Goal: Transaction & Acquisition: Purchase product/service

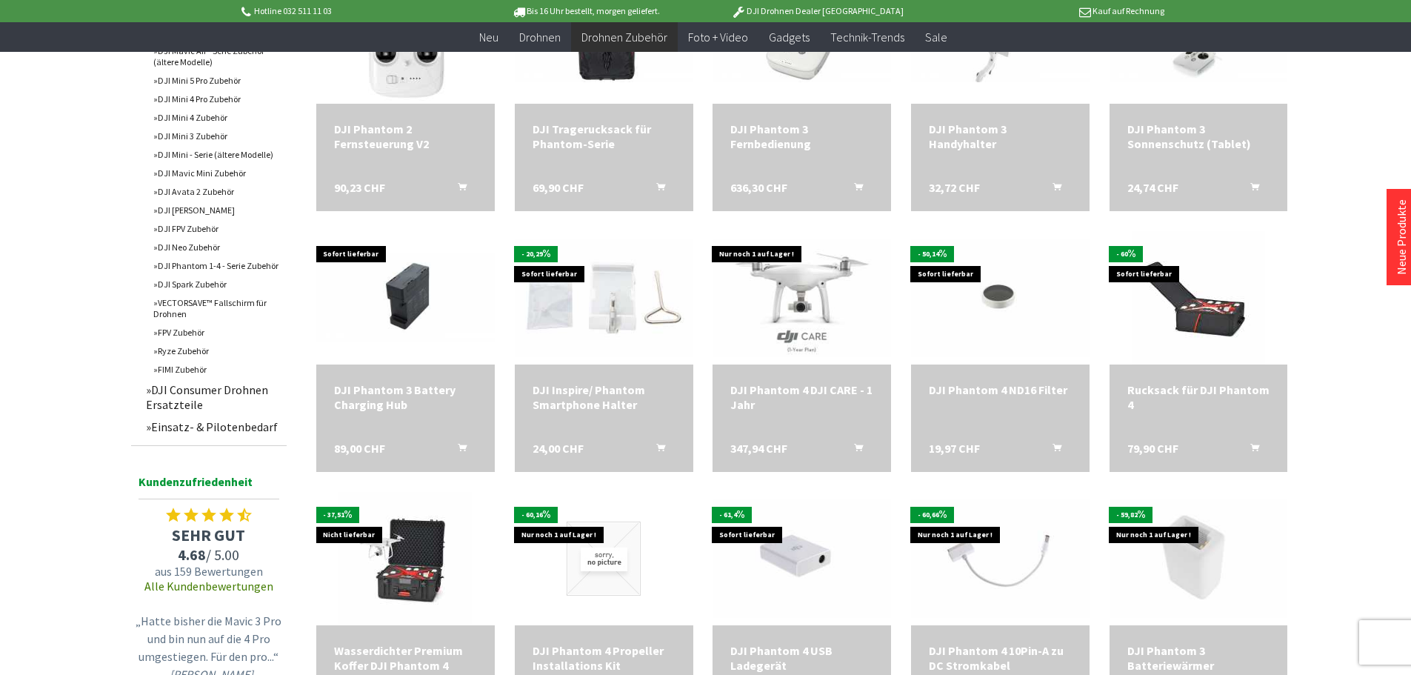
scroll to position [889, 0]
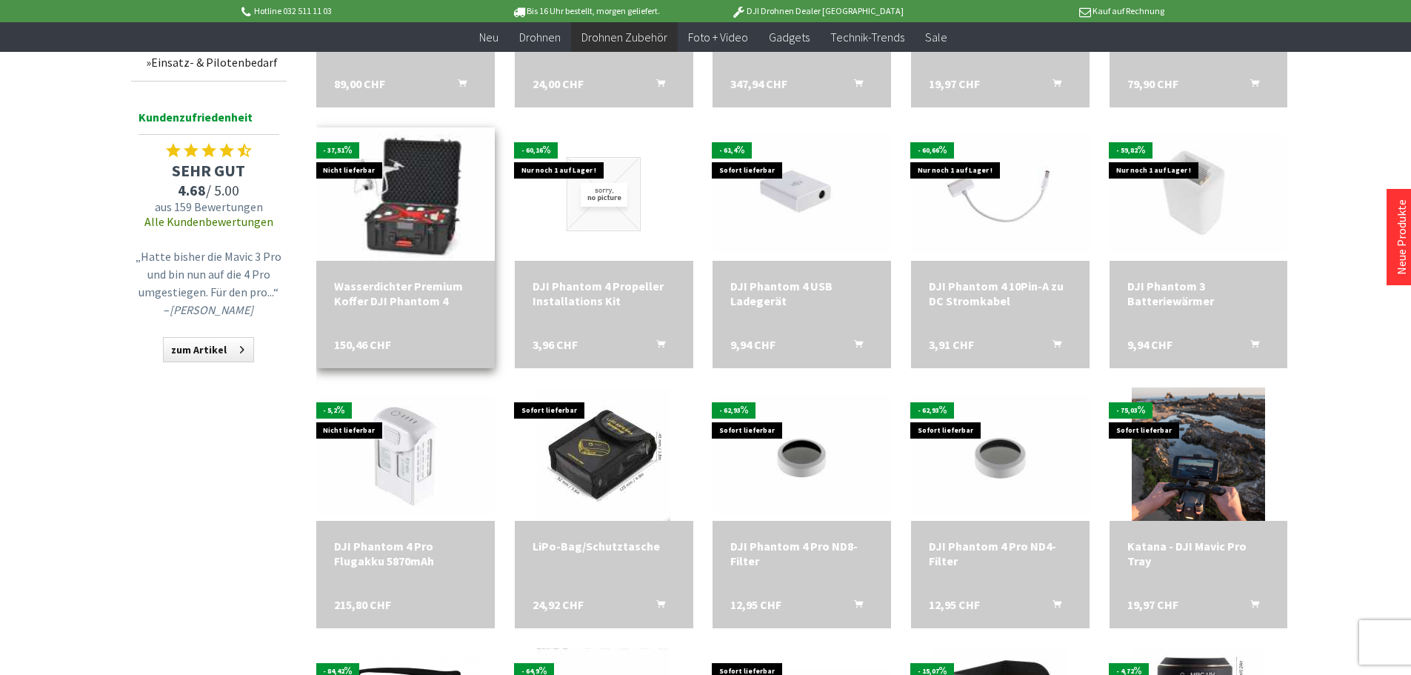
scroll to position [1185, 0]
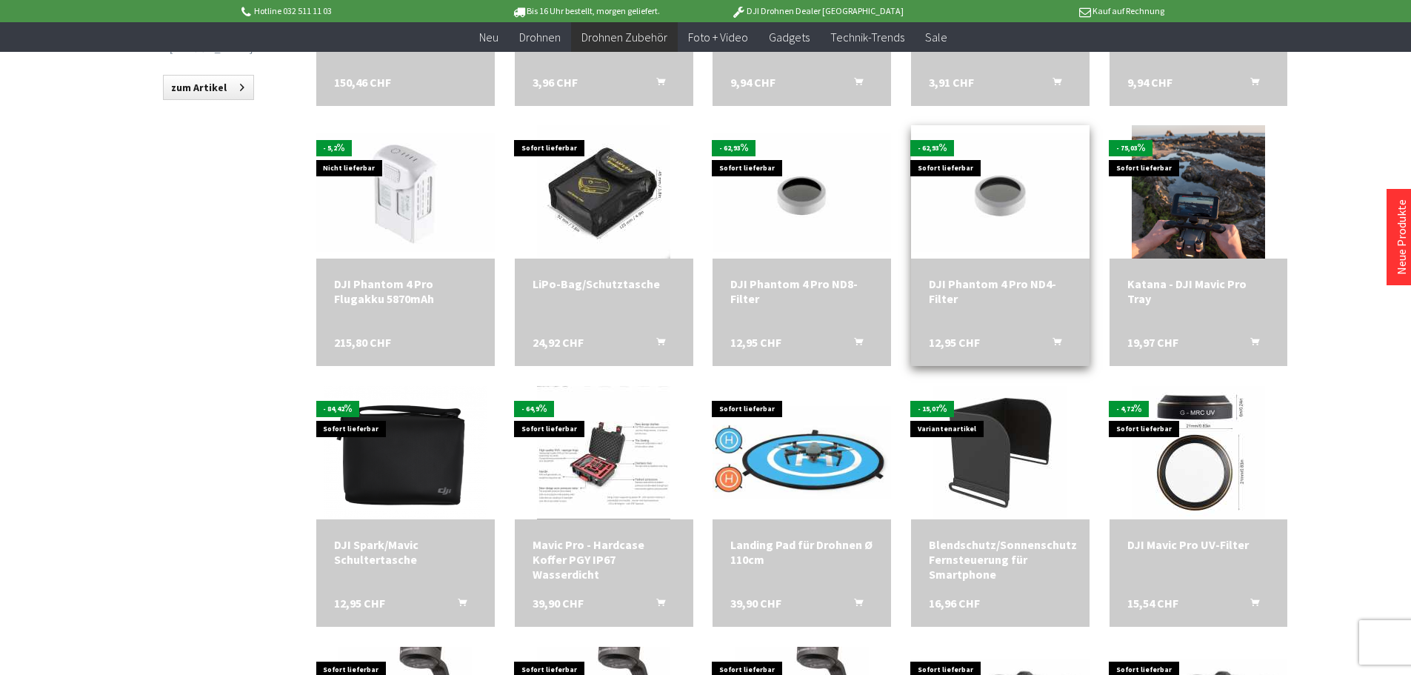
scroll to position [1481, 0]
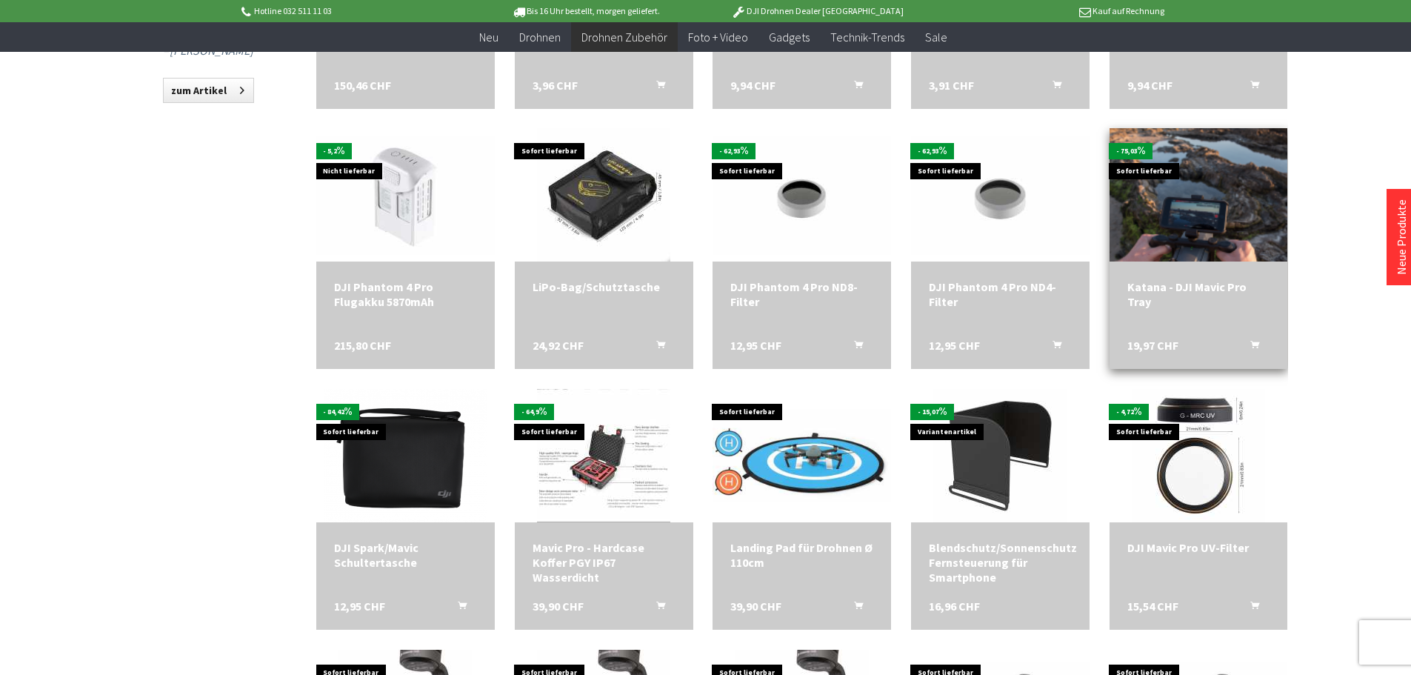
click at [1209, 224] on img at bounding box center [1198, 194] width 187 height 187
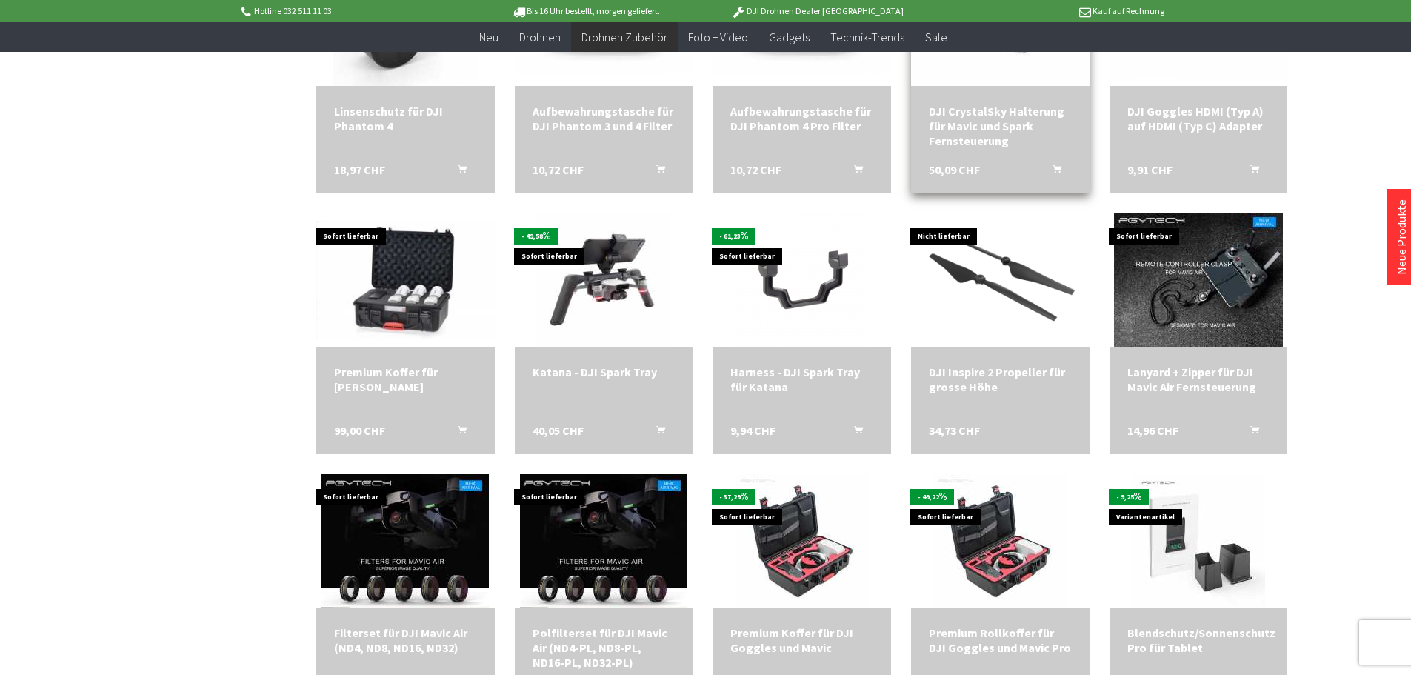
scroll to position [2963, 0]
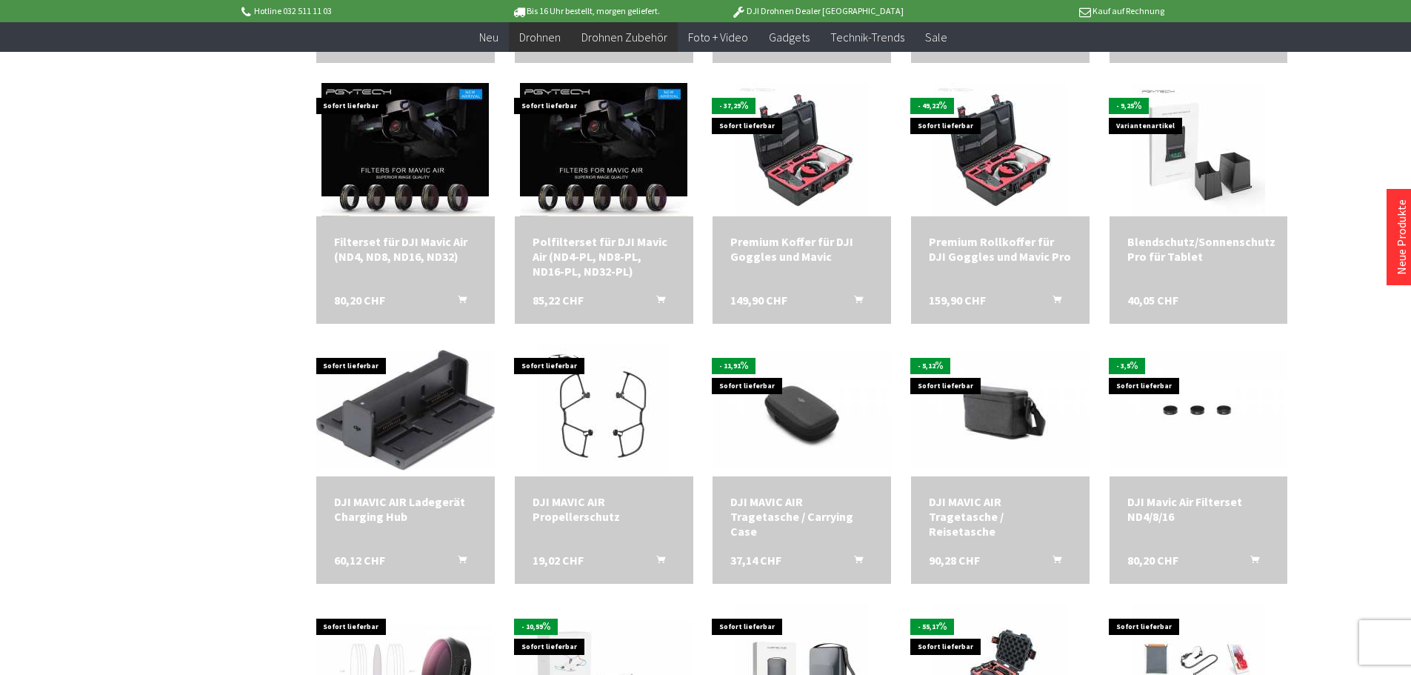
scroll to position [3185, 0]
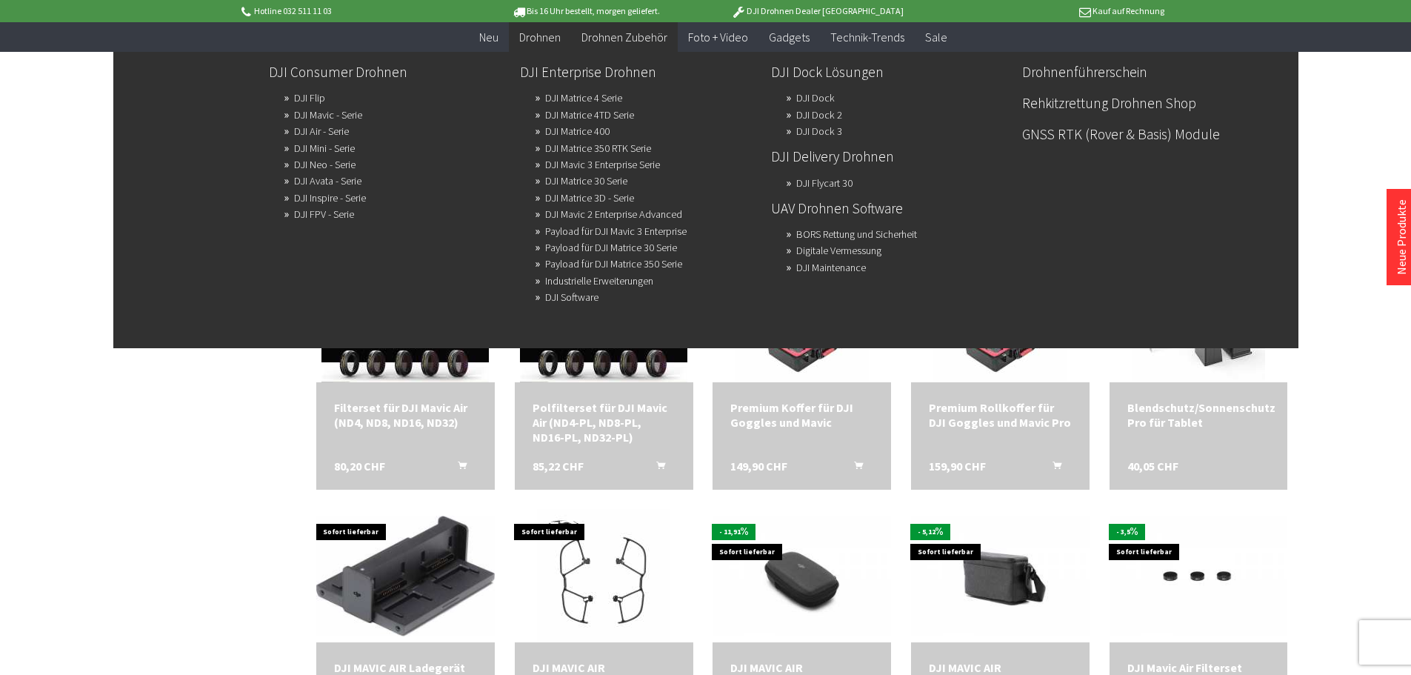
click at [543, 32] on span "Drohnen" at bounding box center [539, 37] width 41 height 15
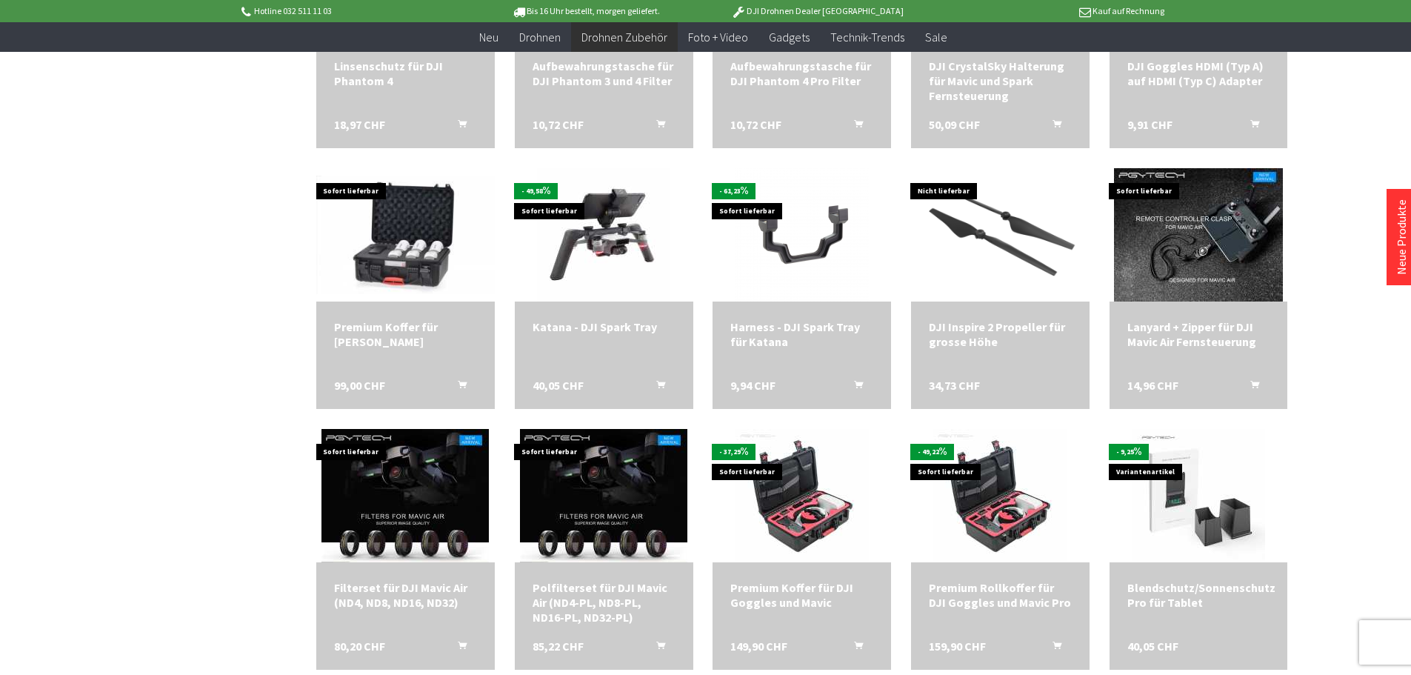
scroll to position [2246, 0]
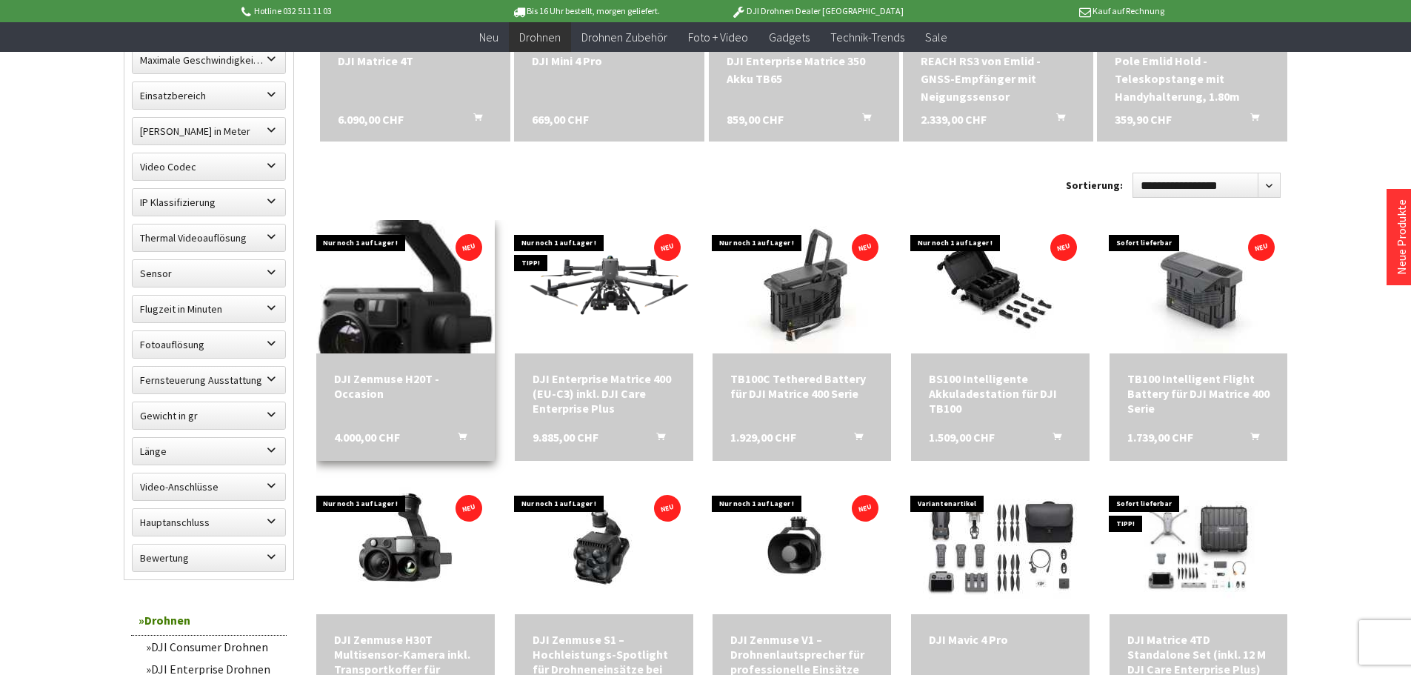
scroll to position [815, 0]
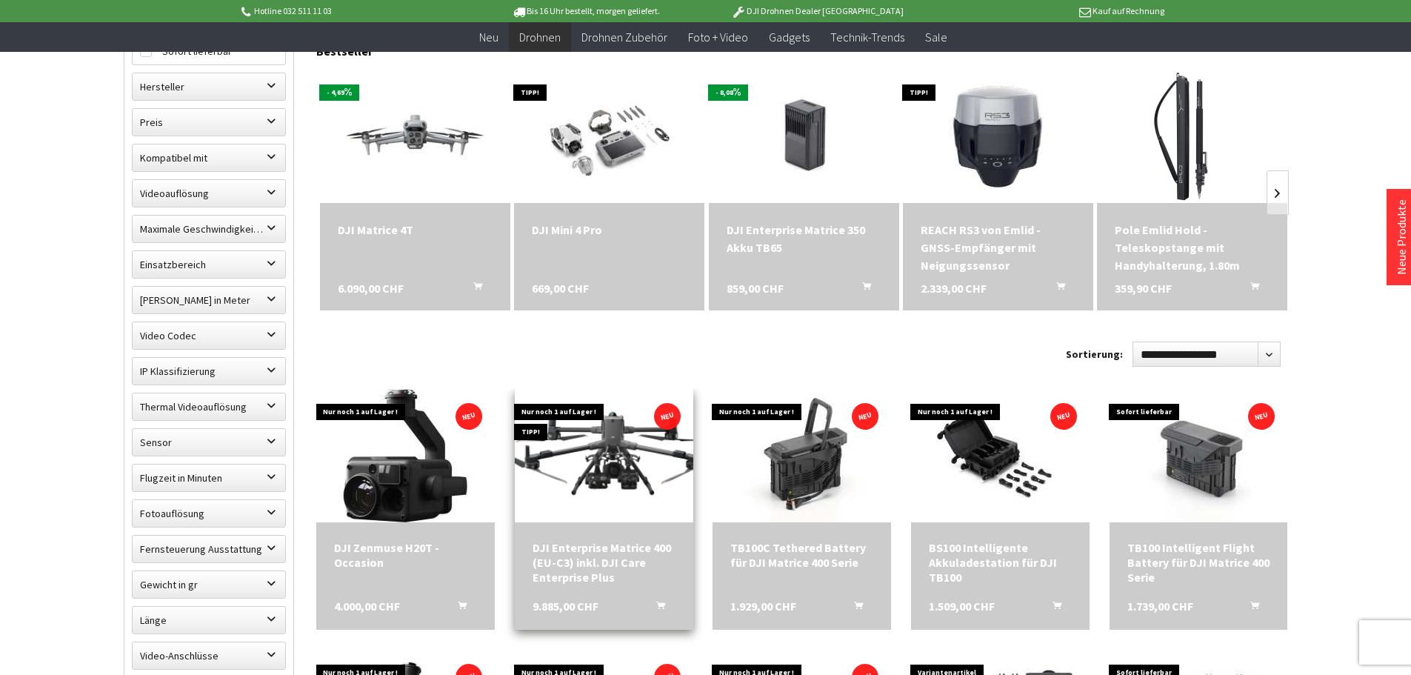
scroll to position [444, 0]
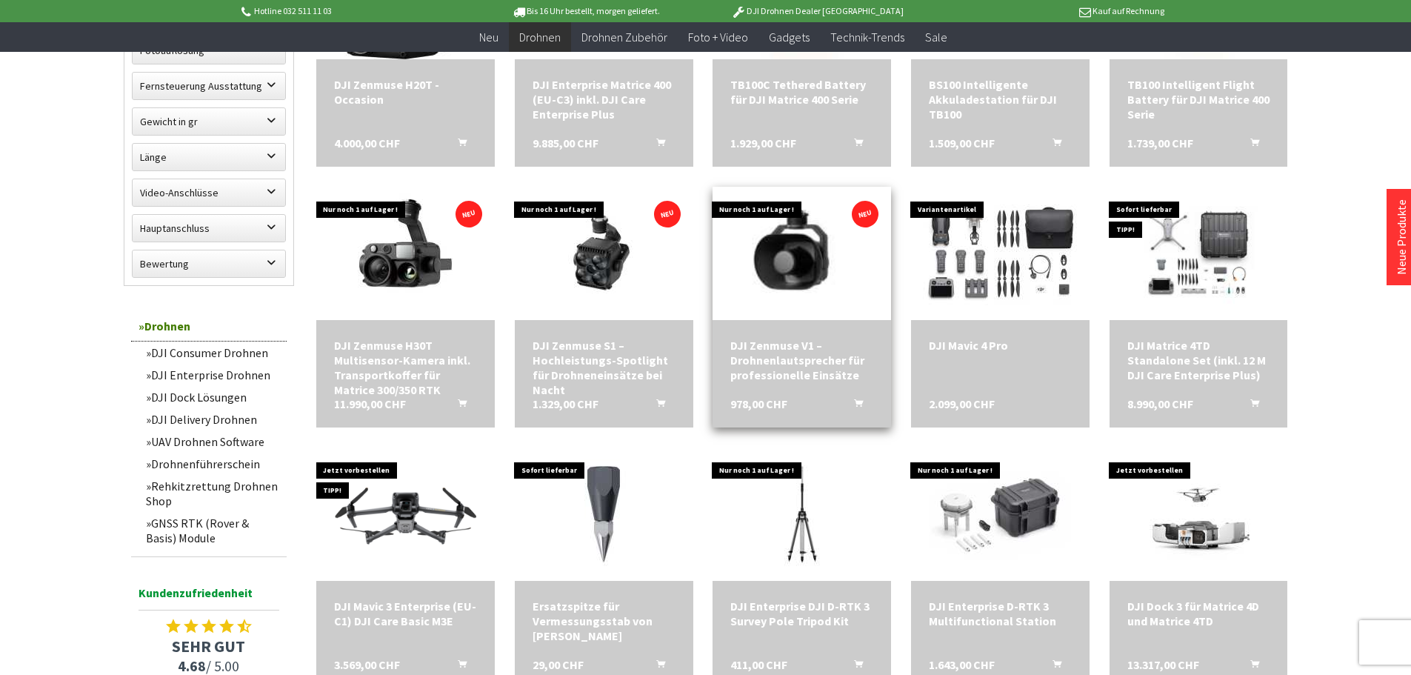
scroll to position [815, 0]
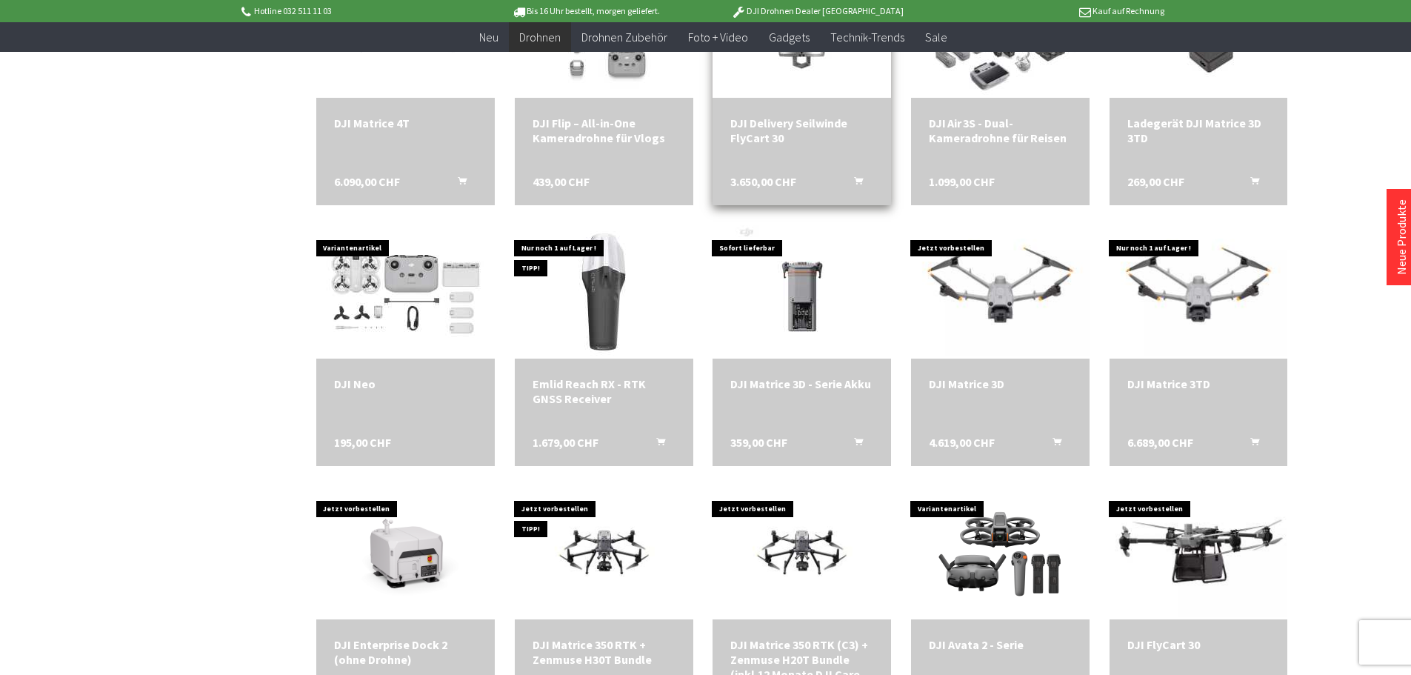
scroll to position [1926, 0]
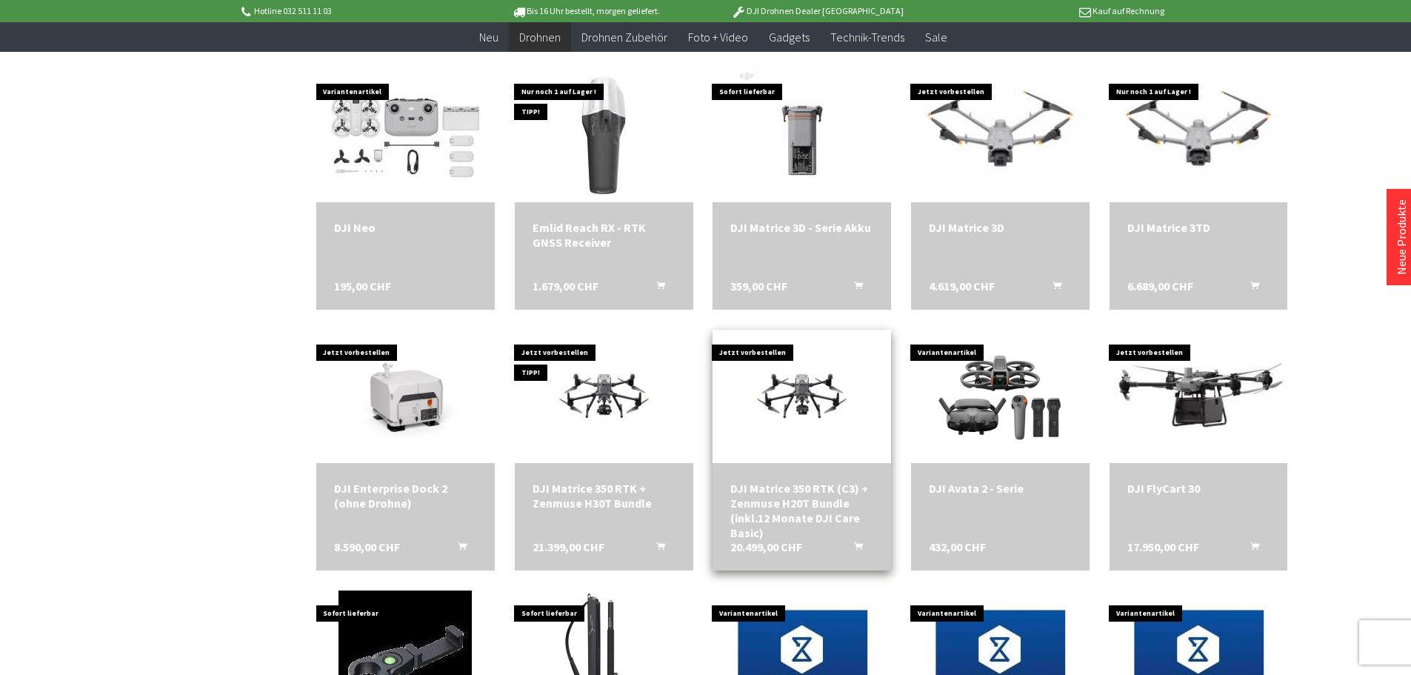
scroll to position [2074, 0]
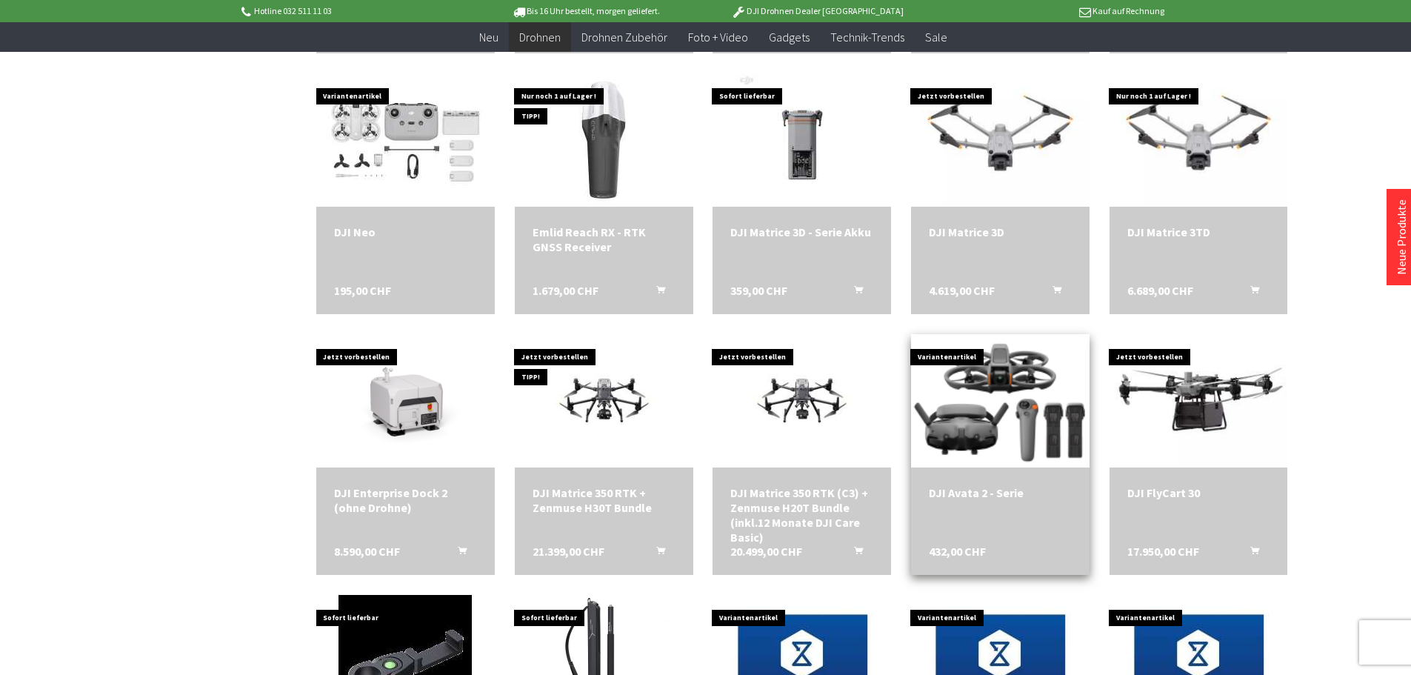
click at [970, 447] on img at bounding box center [1000, 400] width 187 height 187
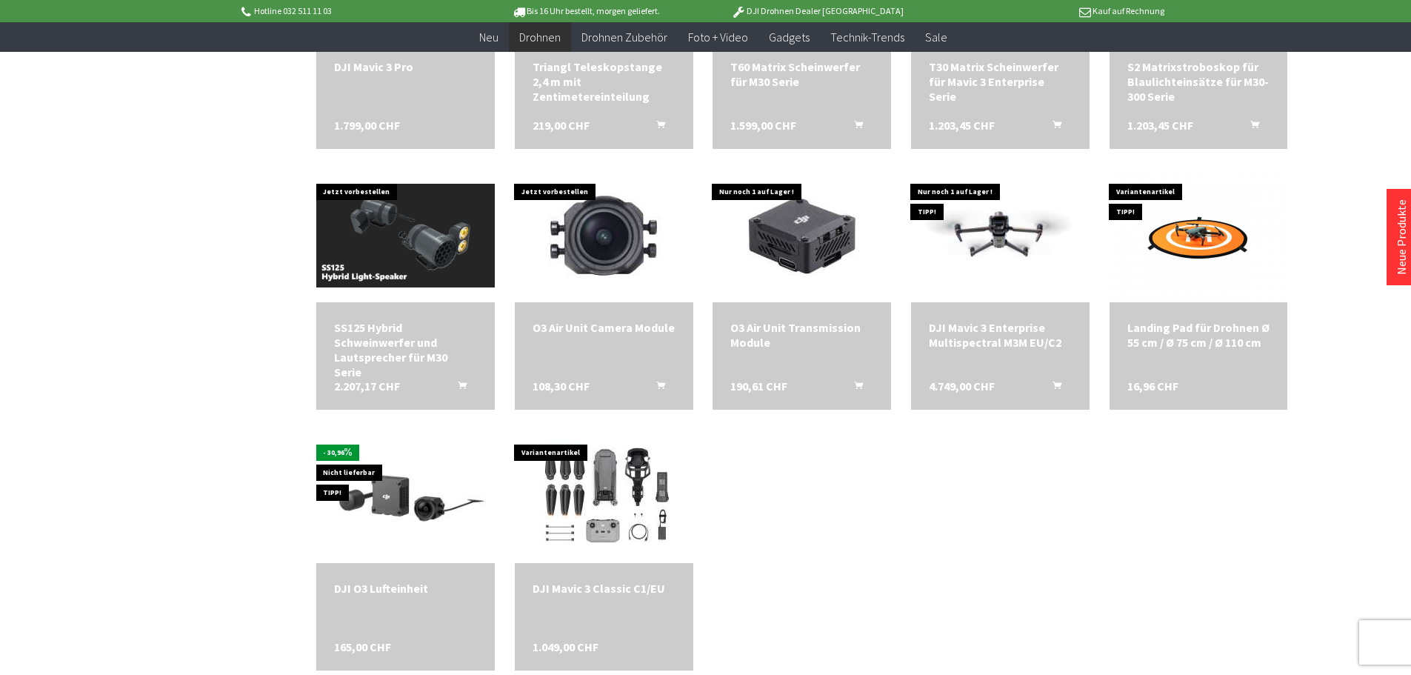
scroll to position [4222, 0]
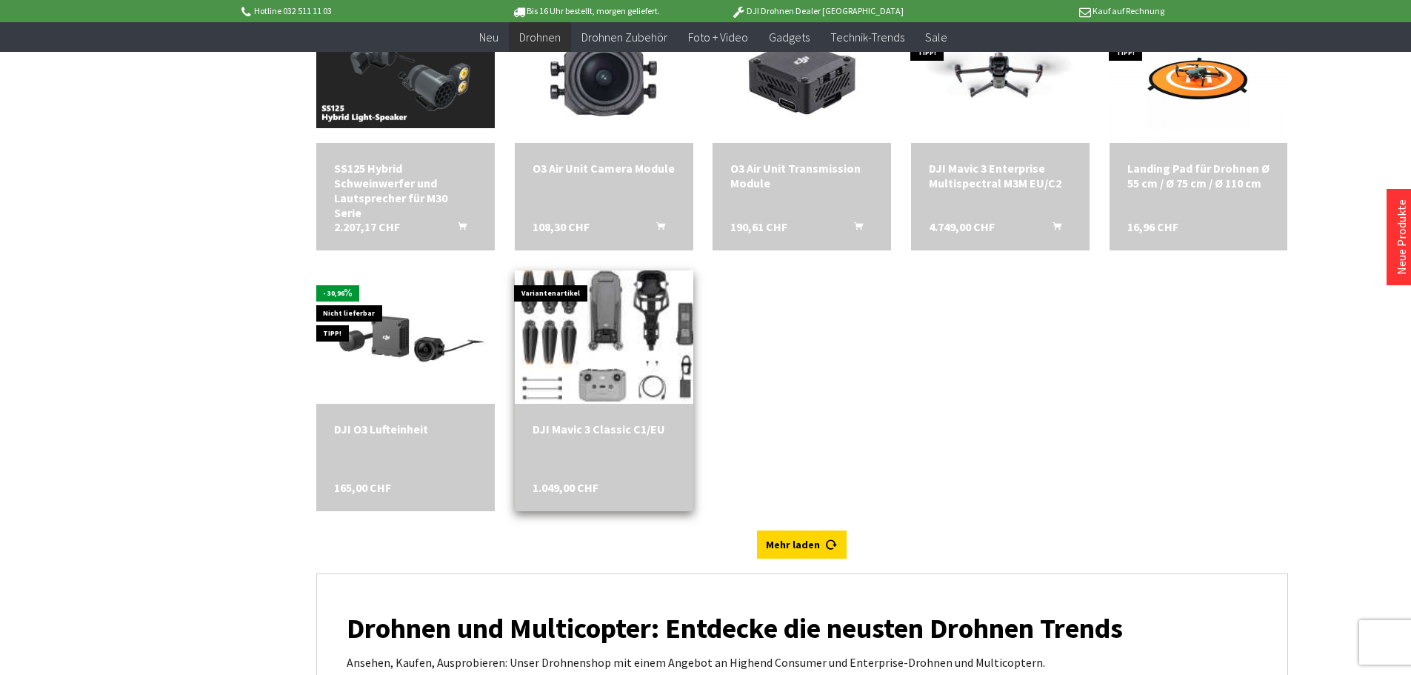
click at [631, 344] on img at bounding box center [603, 337] width 233 height 187
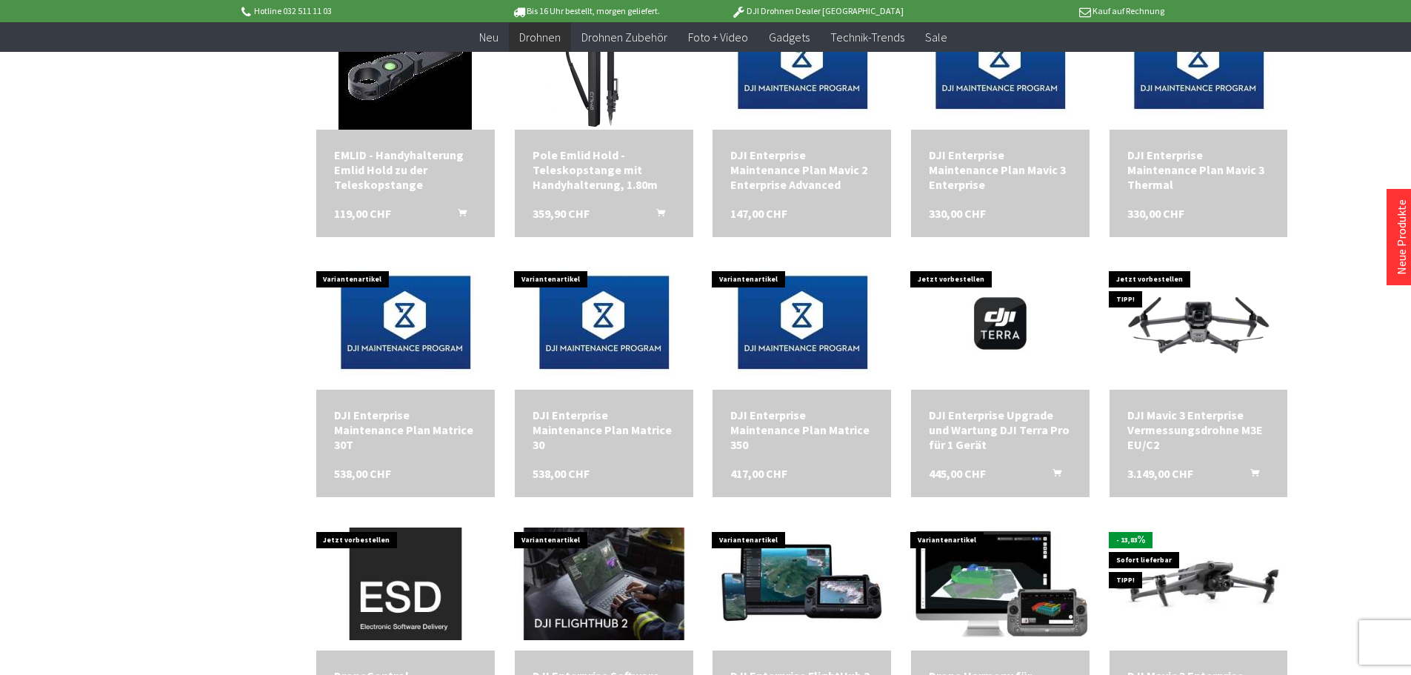
scroll to position [2666, 0]
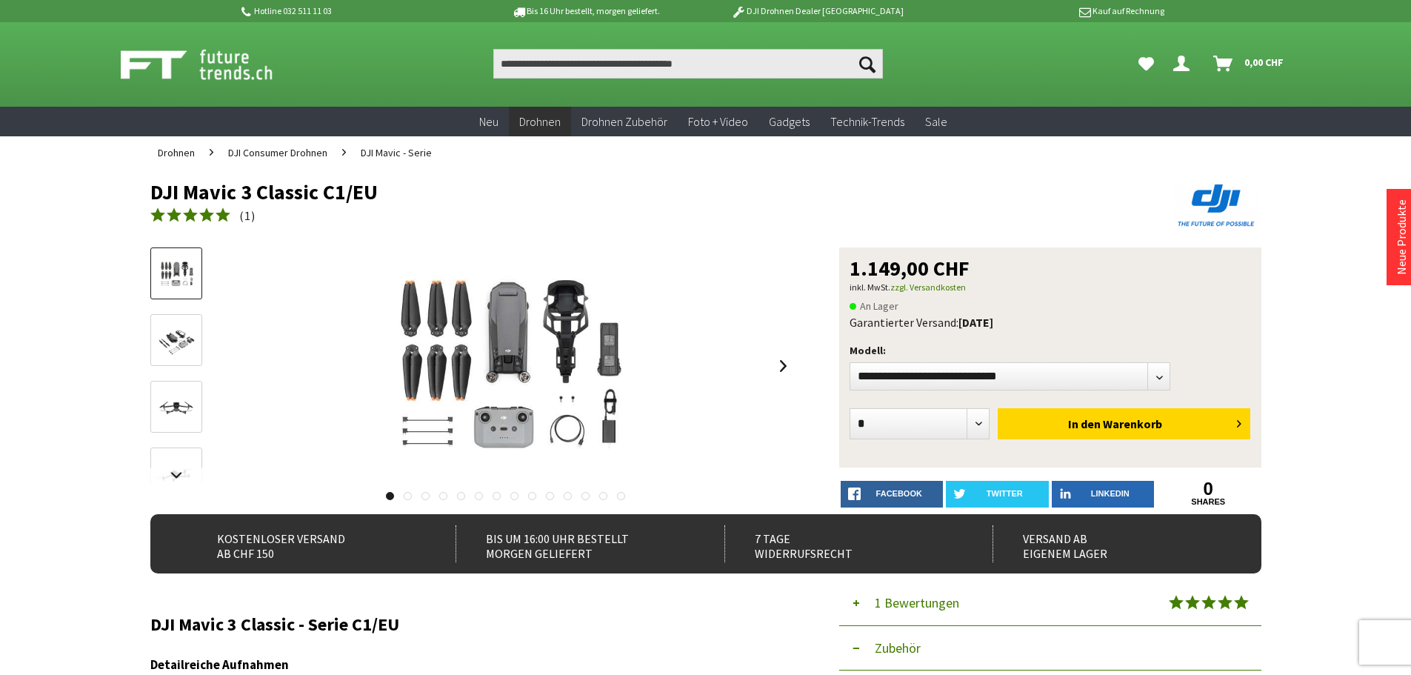
click at [202, 343] on div "DJI Mavic 3 Classic C1/EU" at bounding box center [472, 373] width 644 height 252
click at [160, 355] on img at bounding box center [176, 341] width 43 height 34
